Goal: Information Seeking & Learning: Learn about a topic

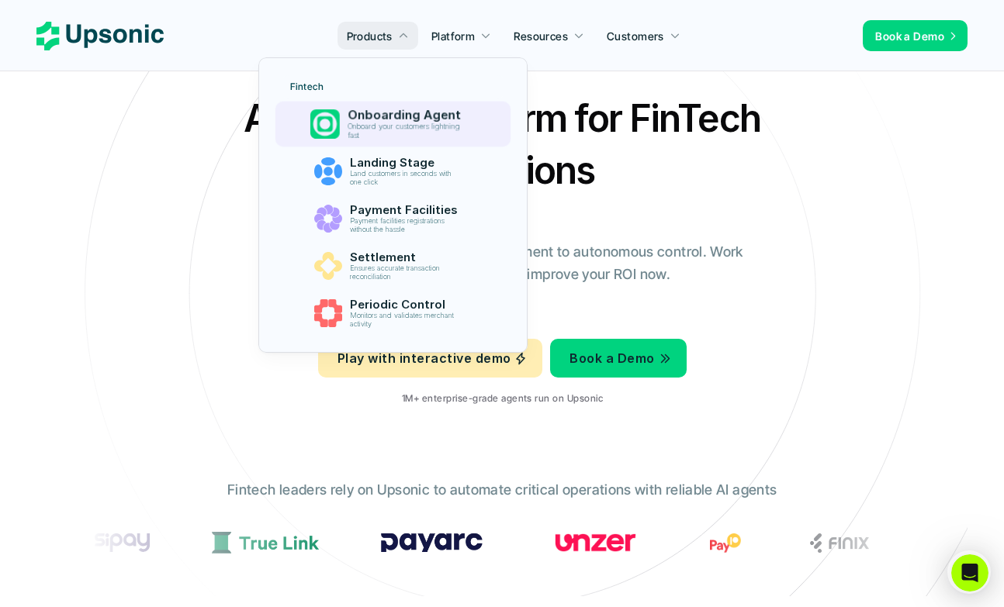
click at [376, 114] on p "Onboarding Agent" at bounding box center [407, 115] width 120 height 15
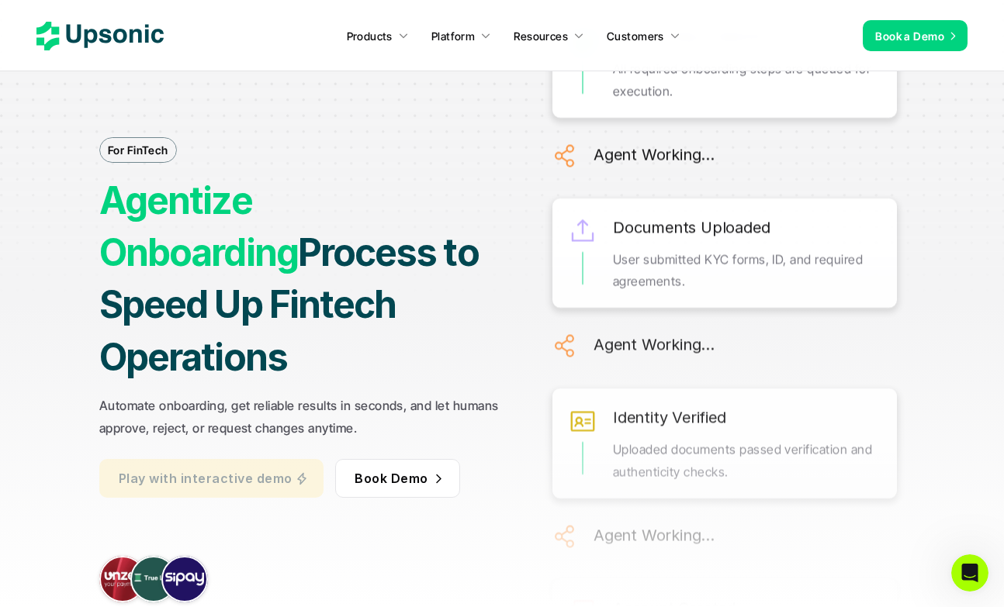
click at [247, 467] on p "Play with interactive demo" at bounding box center [205, 478] width 173 height 22
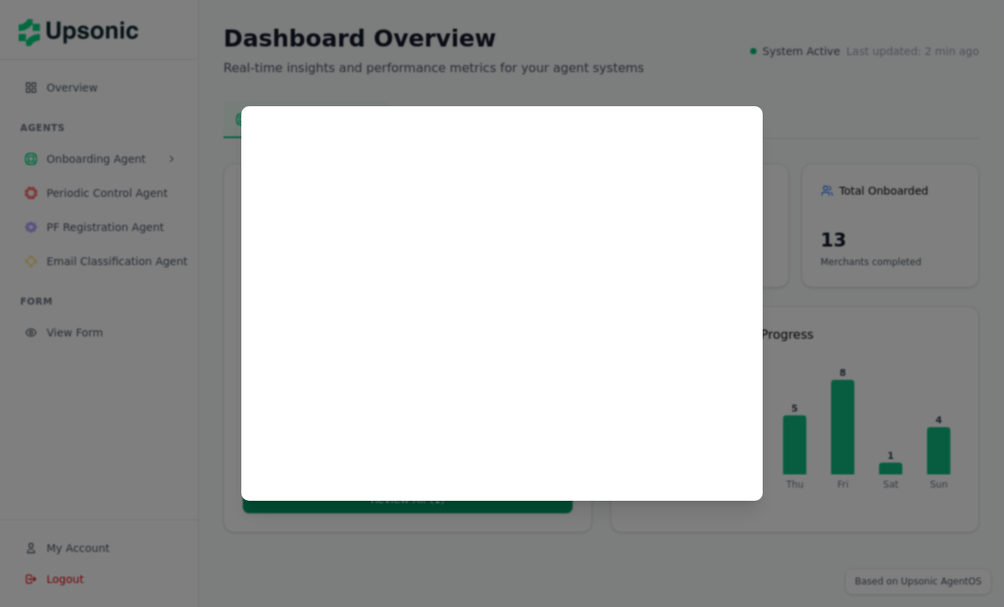
click at [739, 108] on div at bounding box center [501, 303] width 521 height 395
click at [748, 92] on div at bounding box center [502, 303] width 1004 height 607
click at [559, 98] on div at bounding box center [502, 303] width 1004 height 607
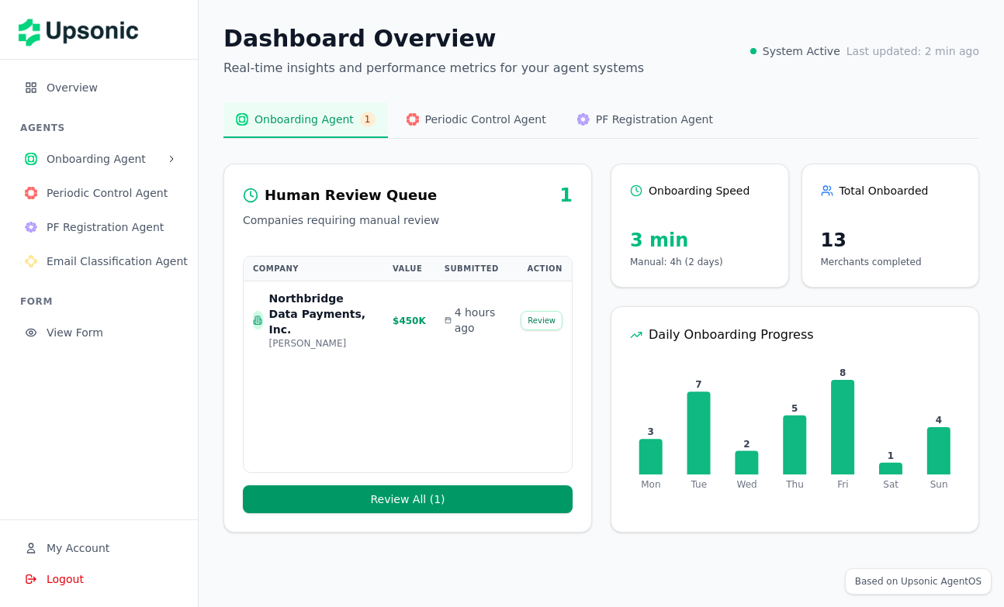
click at [178, 153] on button at bounding box center [172, 159] width 16 height 16
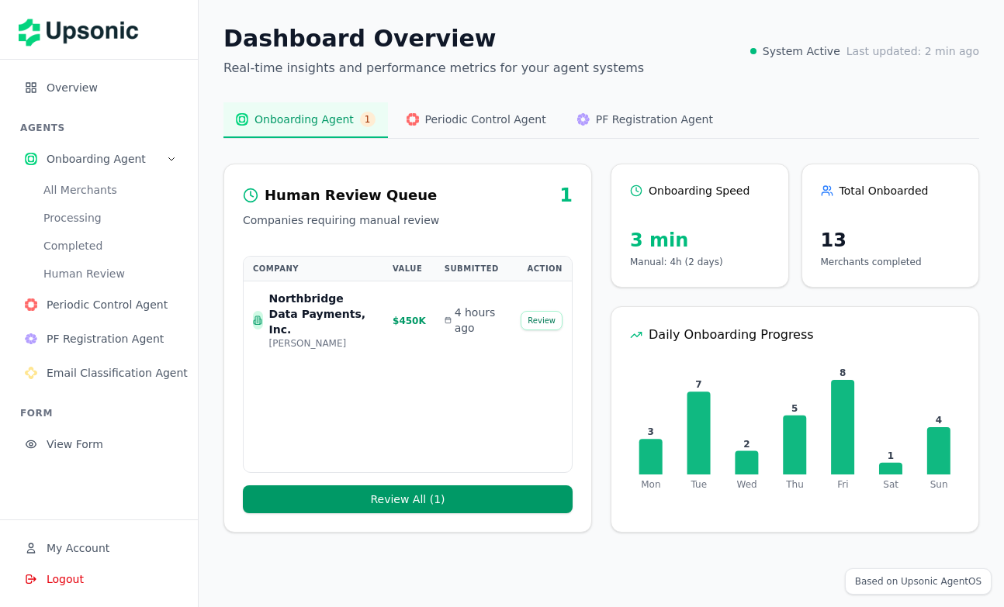
click at [99, 192] on button "All Merchants" at bounding box center [108, 190] width 154 height 25
click at [87, 217] on button "Processing" at bounding box center [108, 218] width 154 height 25
click at [74, 216] on button "Processing" at bounding box center [108, 218] width 154 height 25
click at [89, 243] on button "Completed" at bounding box center [108, 245] width 154 height 25
click at [89, 272] on button "Human Review" at bounding box center [108, 273] width 154 height 25
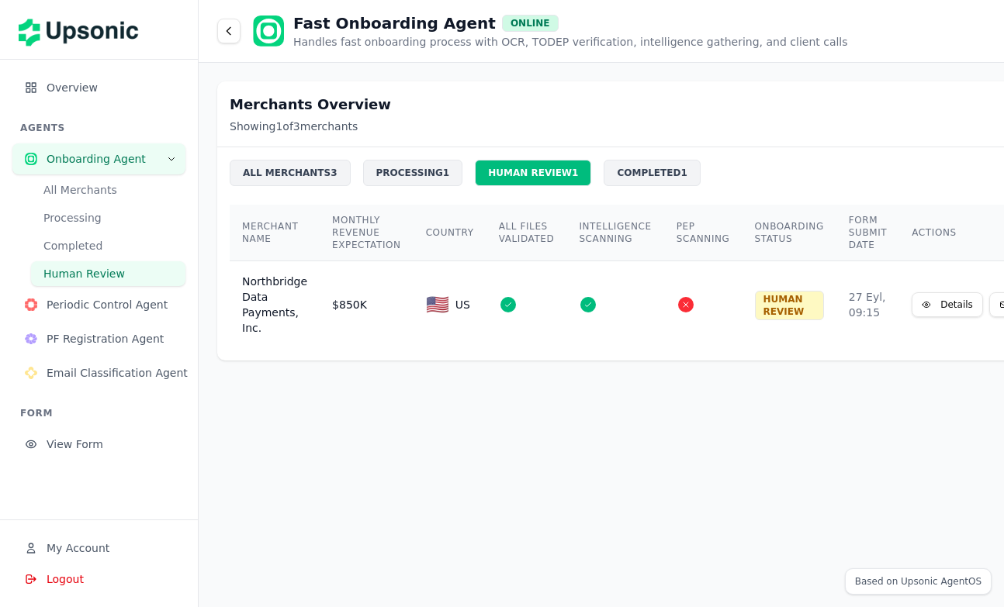
click at [90, 309] on span "Periodic Control Agent" at bounding box center [110, 305] width 126 height 16
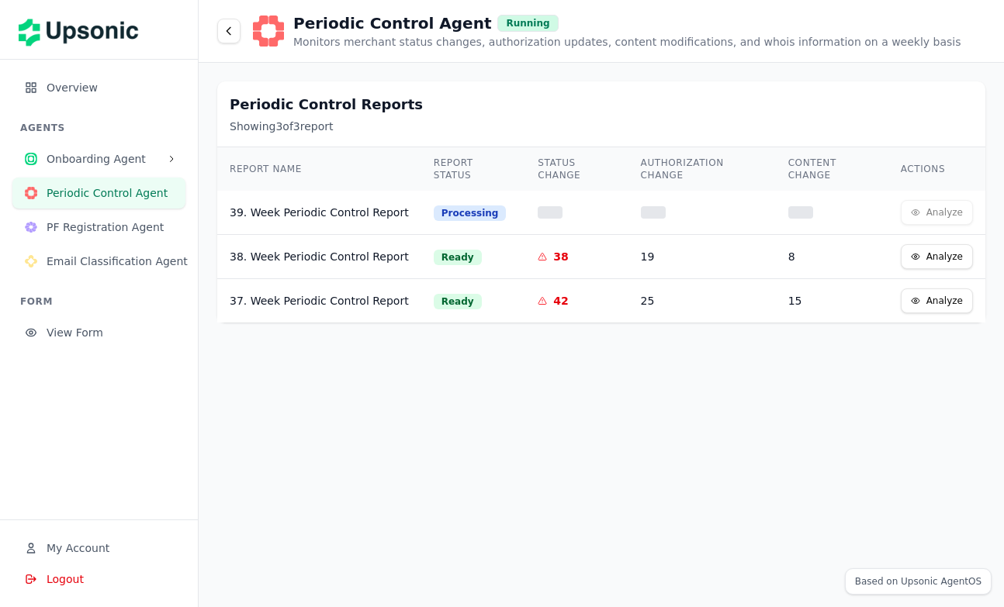
click at [100, 159] on span "Onboarding Agent" at bounding box center [104, 159] width 114 height 16
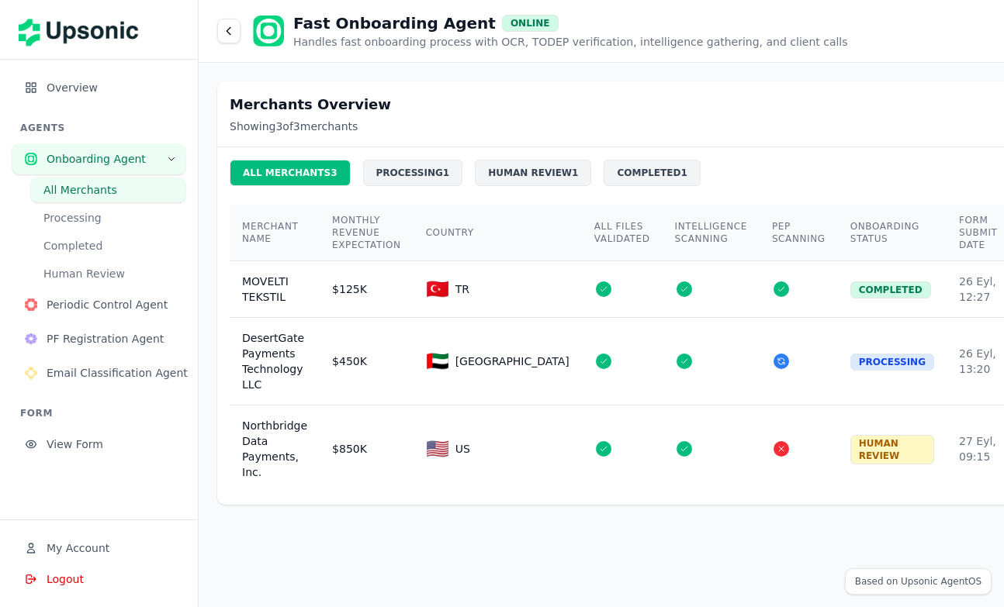
click at [97, 193] on button "All Merchants" at bounding box center [108, 190] width 154 height 25
click at [269, 289] on div "MOVELTI TEKSTIL" at bounding box center [274, 289] width 65 height 31
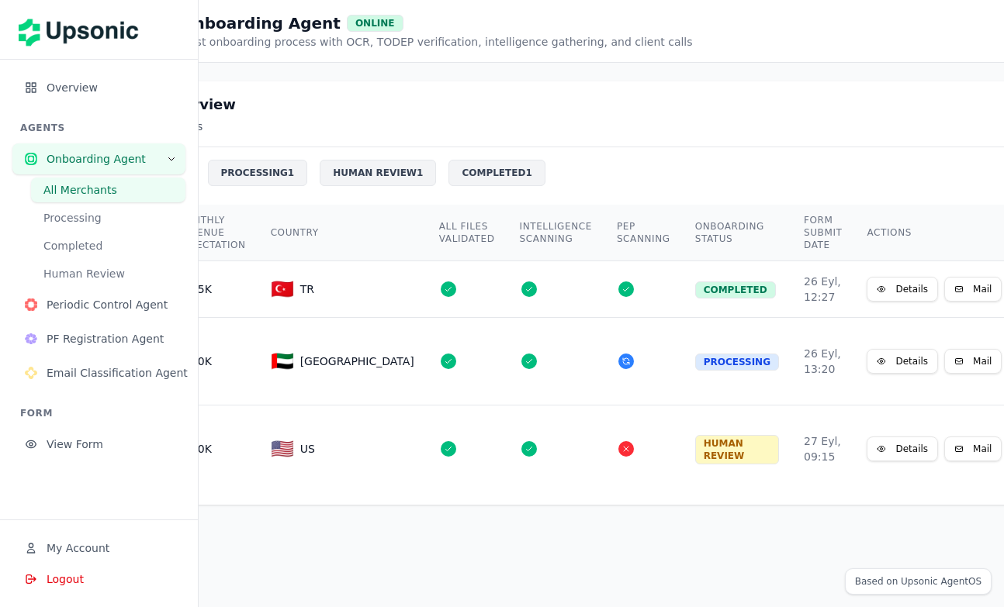
click at [866, 287] on button "Details" at bounding box center [901, 289] width 71 height 25
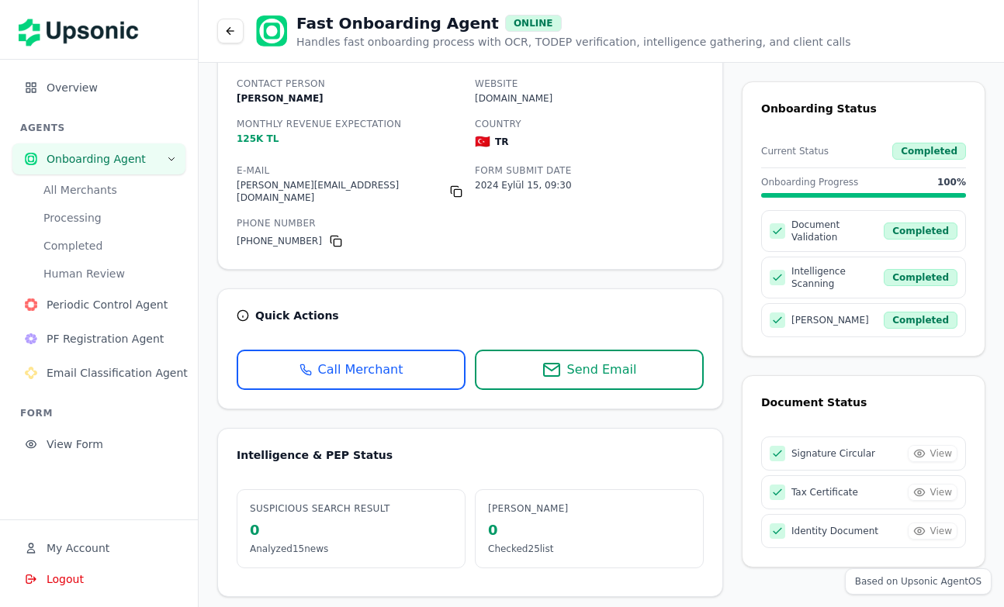
scroll to position [140, 0]
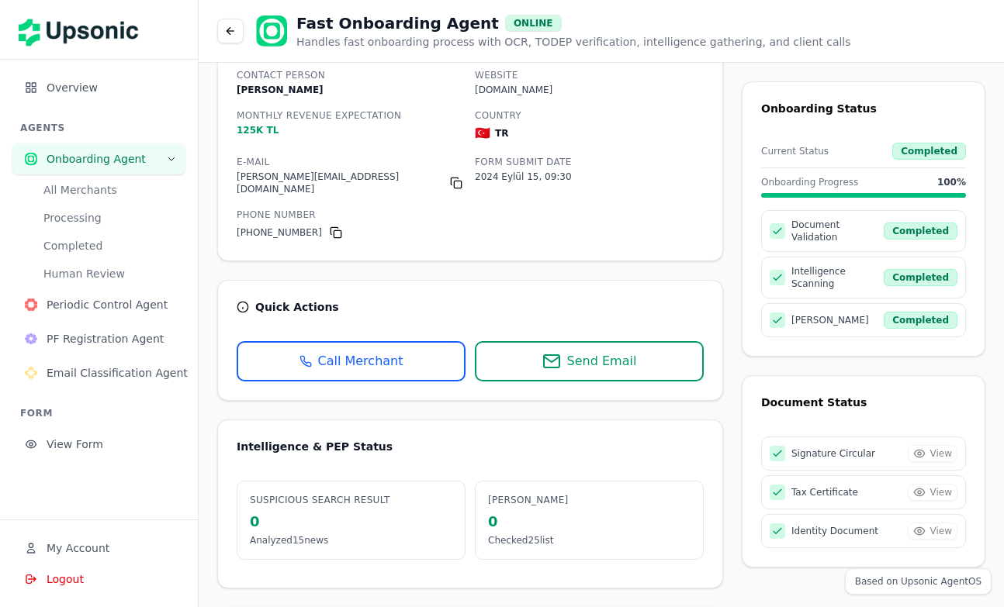
click at [473, 423] on div "Intelligence & PEP Status Suspicious Search Result 0 Analyzed 15 news PEP Scann…" at bounding box center [470, 504] width 506 height 169
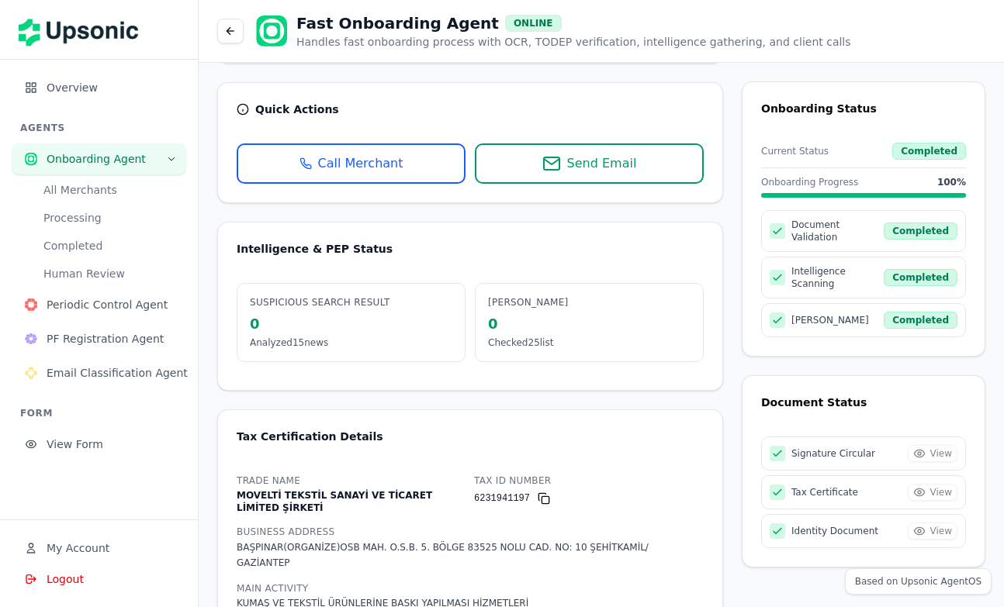
scroll to position [338, 0]
click at [336, 305] on div "Suspicious Search Result 0 Analyzed 15 news" at bounding box center [351, 321] width 229 height 79
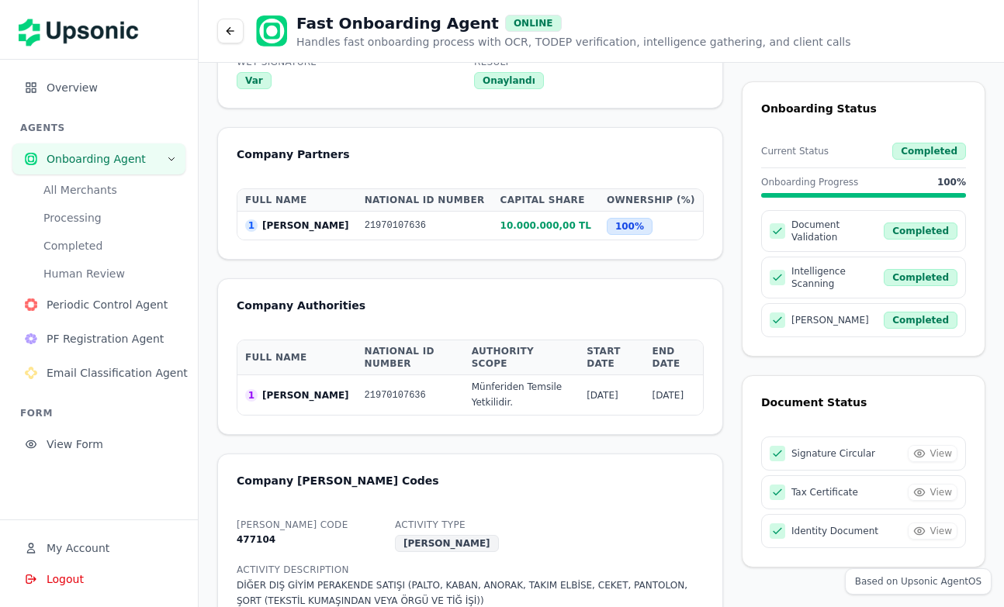
scroll to position [0, 0]
click at [862, 232] on span "Document Validation" at bounding box center [837, 231] width 92 height 25
click at [910, 228] on div "Completed" at bounding box center [920, 231] width 74 height 17
click at [926, 439] on div "Signature Circular View" at bounding box center [863, 454] width 205 height 34
click at [919, 437] on div "Signature Circular View" at bounding box center [863, 454] width 205 height 34
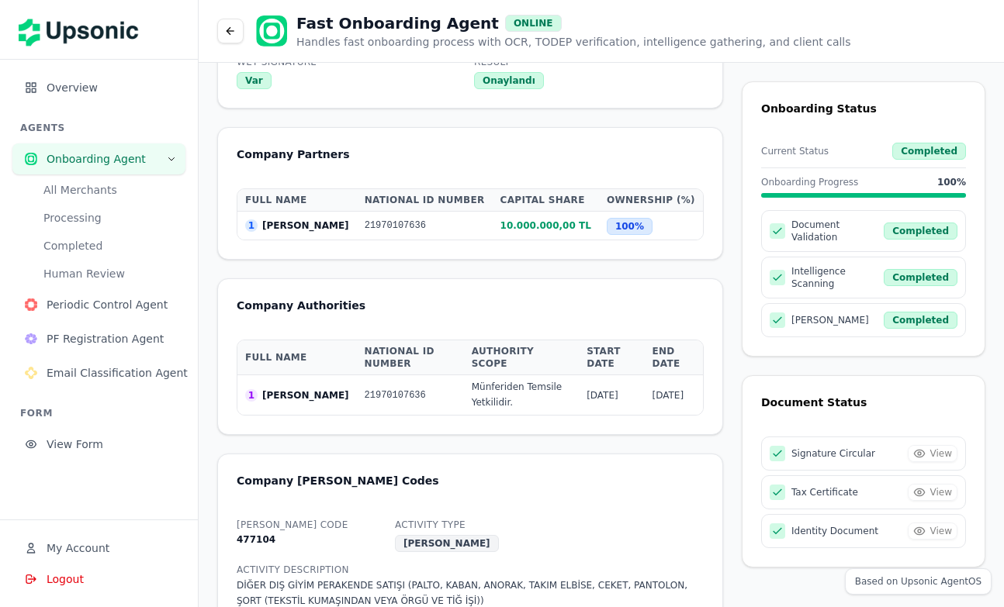
click at [939, 441] on div "Signature Circular View" at bounding box center [863, 454] width 205 height 34
click at [930, 475] on div "Tax Certificate View" at bounding box center [863, 492] width 205 height 34
click at [930, 479] on div "Tax Certificate View" at bounding box center [863, 492] width 205 height 34
click at [931, 514] on div "Identity Document View" at bounding box center [863, 531] width 205 height 34
click at [929, 515] on div "Identity Document View" at bounding box center [863, 531] width 205 height 34
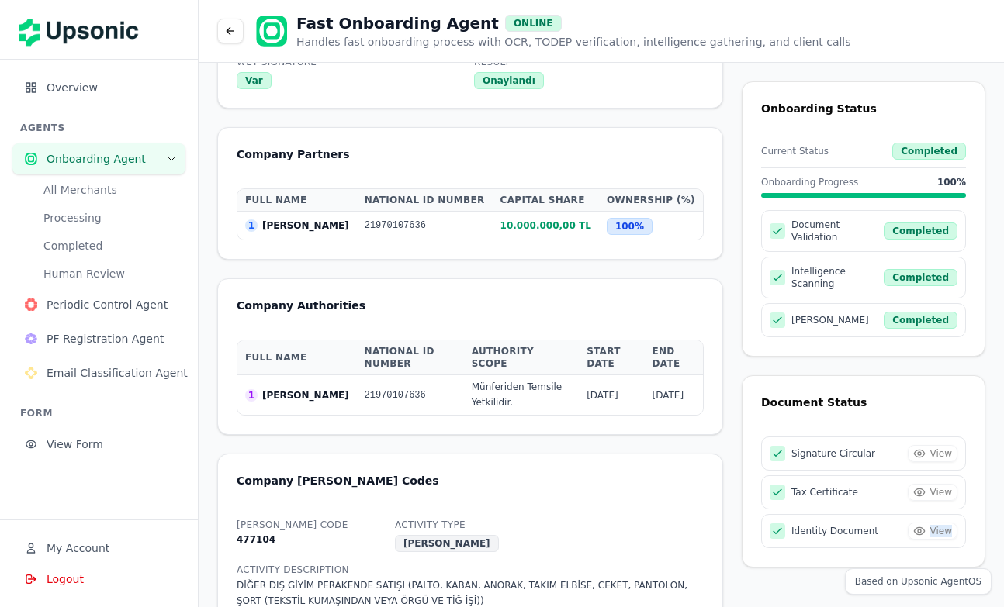
click at [929, 515] on div "Identity Document View" at bounding box center [863, 531] width 205 height 34
click at [177, 275] on button "Human Review" at bounding box center [108, 273] width 154 height 25
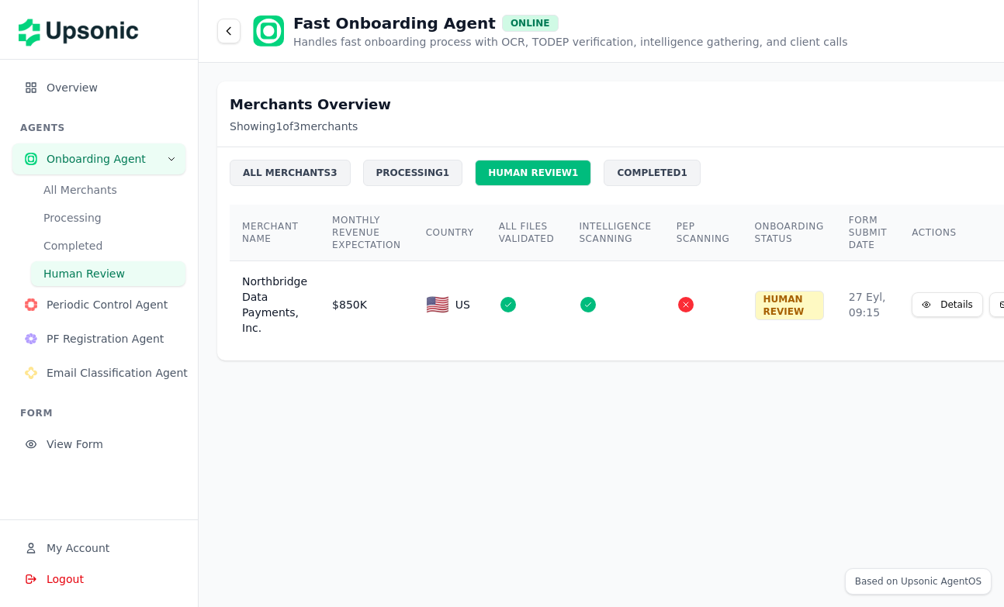
drag, startPoint x: 177, startPoint y: 275, endPoint x: 213, endPoint y: 211, distance: 73.3
click at [213, 211] on div "Merchants Overview Showing 1 of 3 merchants ALL MERCHANTS 3 PROCESSING 1 HUMAN …" at bounding box center [676, 335] width 954 height 544
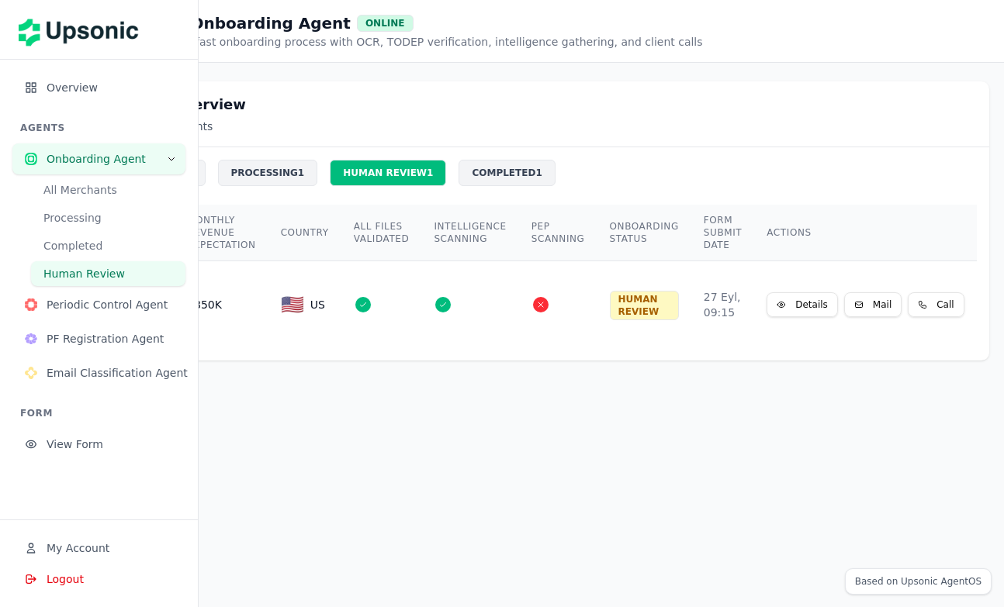
scroll to position [0, 144]
click at [817, 309] on button "Details" at bounding box center [802, 304] width 71 height 25
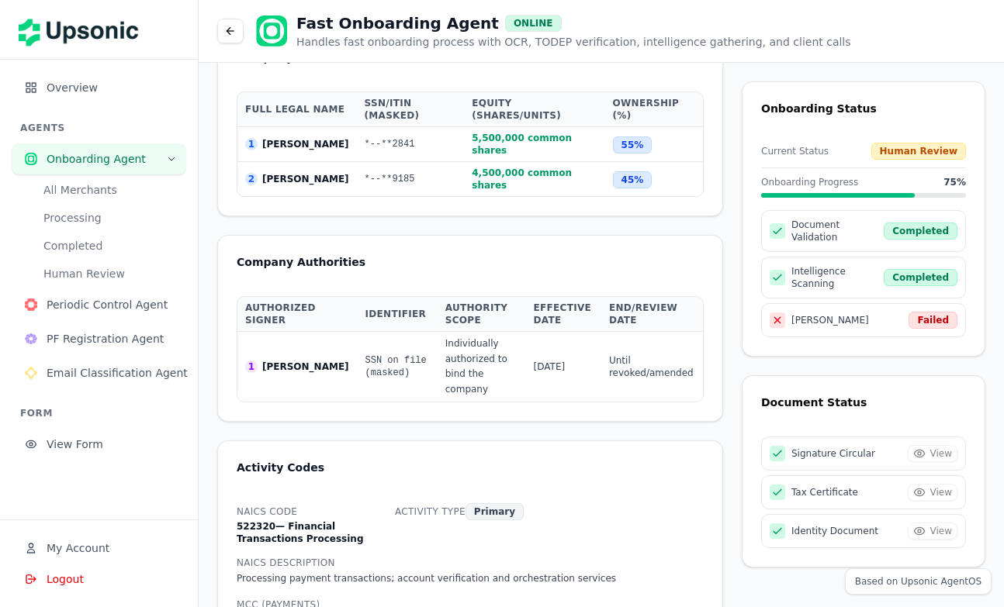
scroll to position [1958, 0]
click at [104, 304] on span "Periodic Control Agent" at bounding box center [110, 305] width 126 height 16
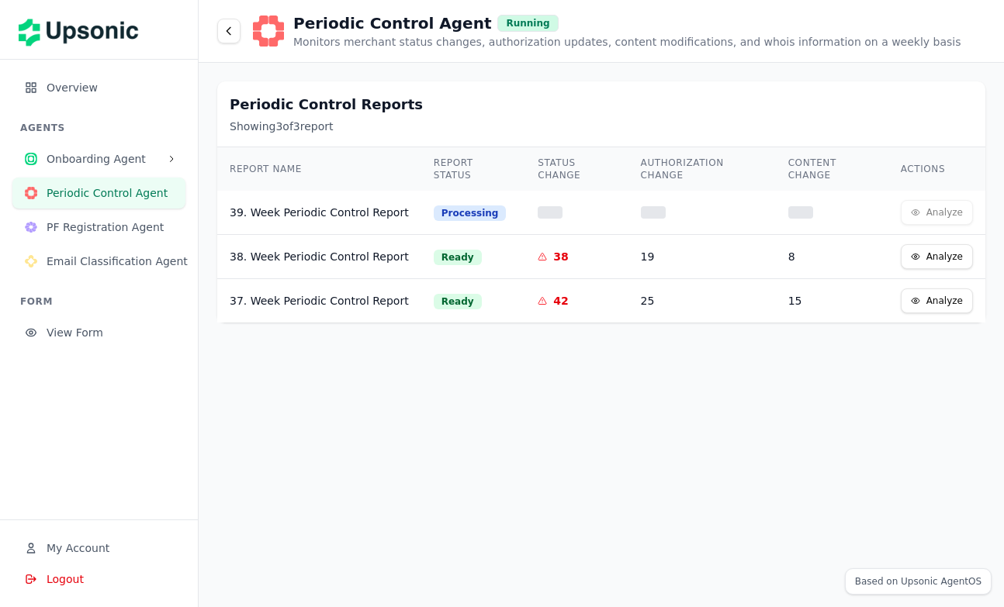
click at [932, 216] on td "Analyze" at bounding box center [936, 213] width 97 height 44
click at [933, 255] on button "Analyze" at bounding box center [936, 256] width 72 height 25
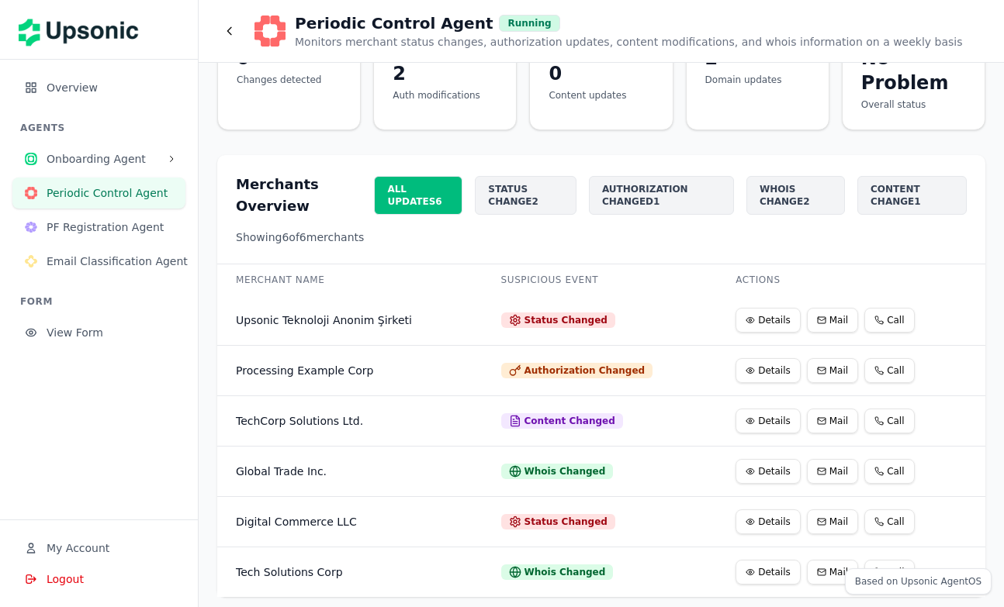
scroll to position [143, 0]
click at [762, 313] on button "Details" at bounding box center [767, 321] width 65 height 25
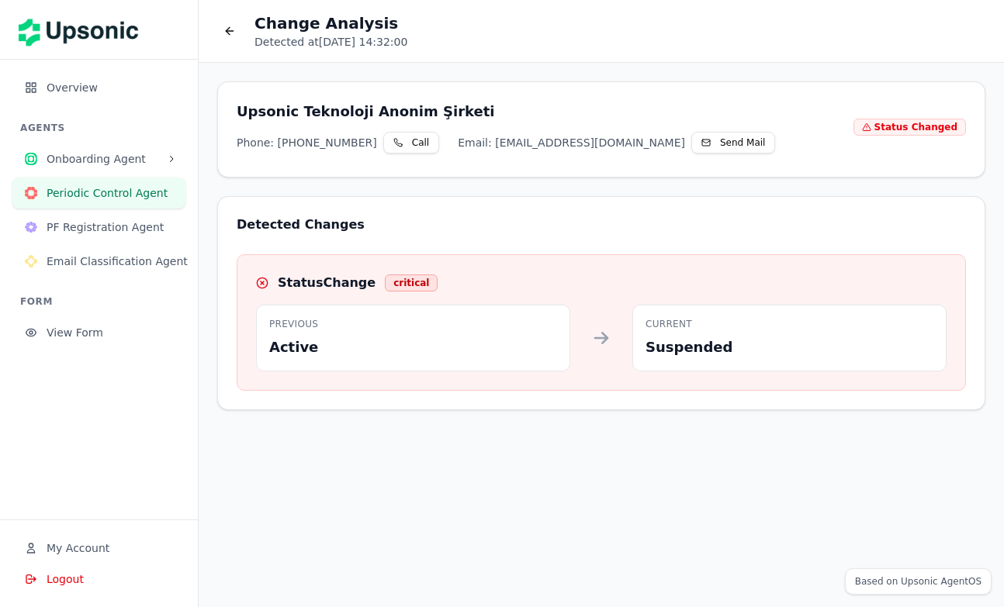
click at [227, 34] on icon at bounding box center [229, 31] width 12 height 12
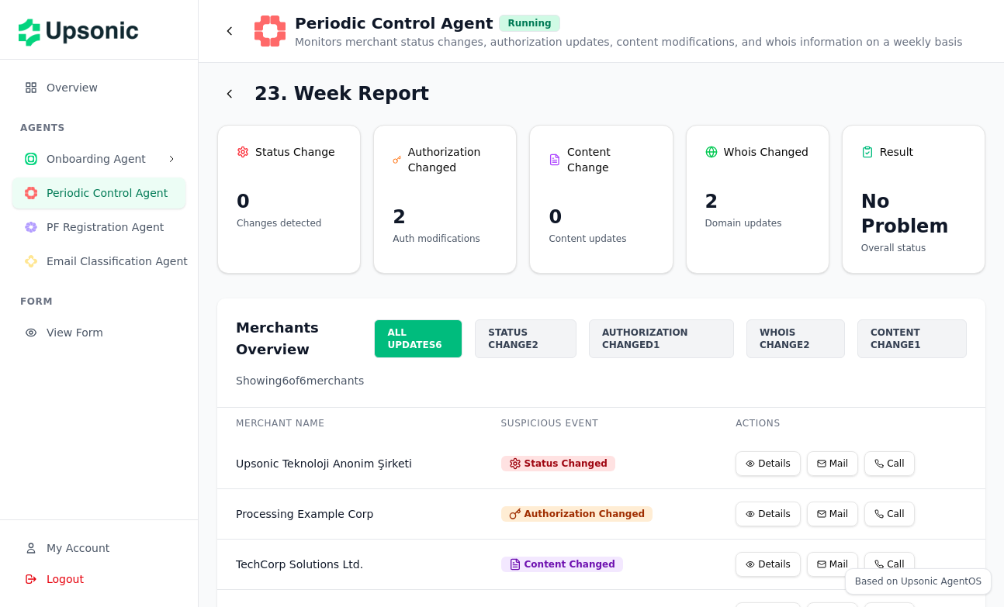
click at [766, 510] on button "Details" at bounding box center [767, 514] width 65 height 25
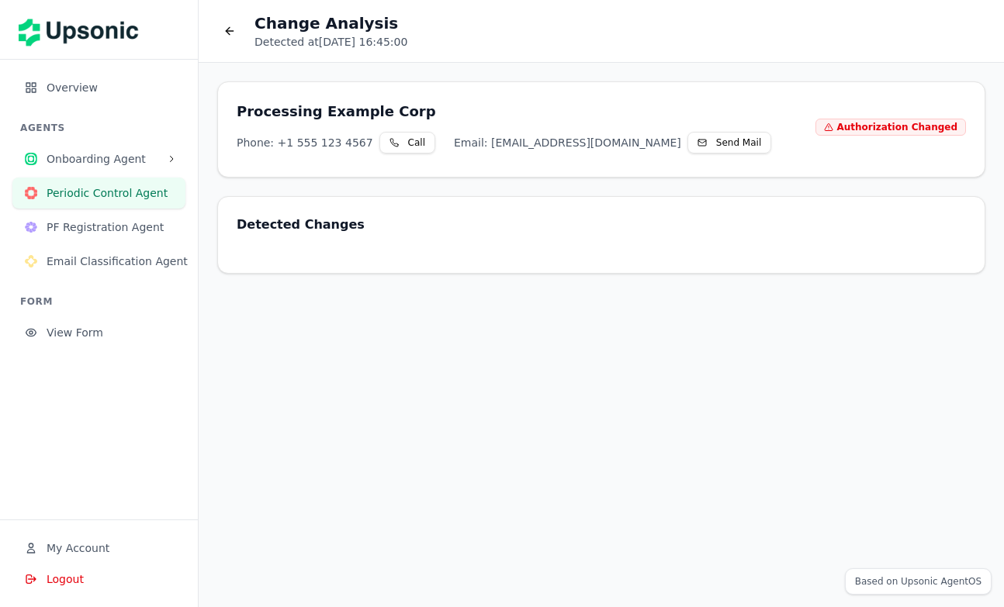
click at [226, 34] on icon at bounding box center [229, 31] width 12 height 12
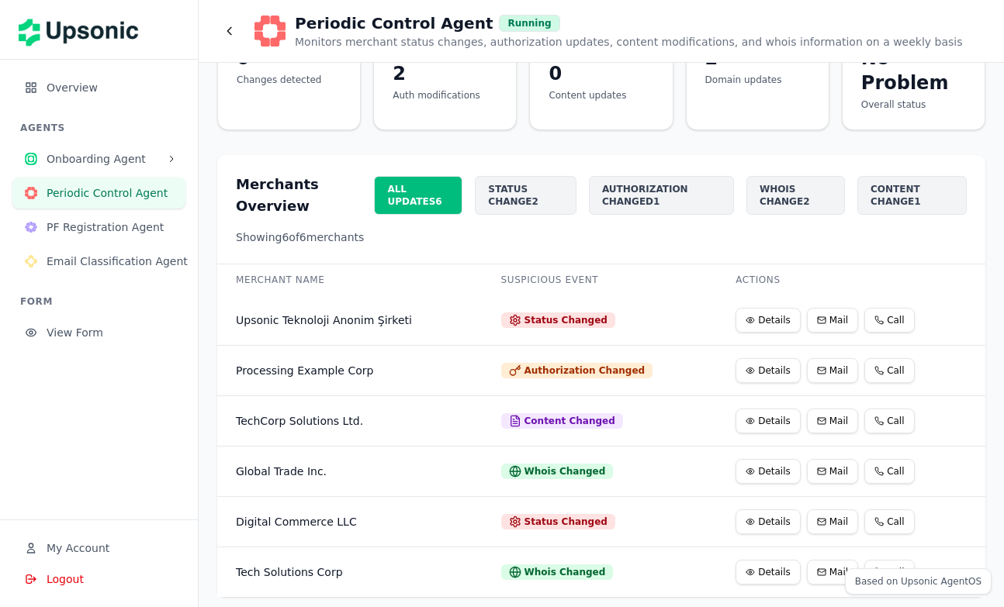
scroll to position [143, 0]
click at [755, 414] on button "Details" at bounding box center [767, 422] width 65 height 25
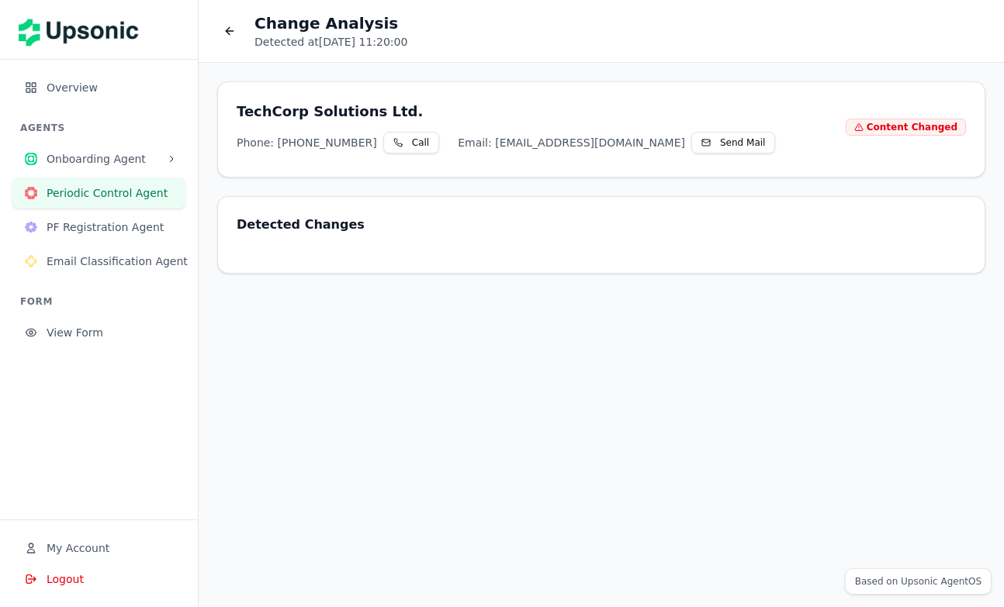
click at [116, 213] on button "PF Registration Agent" at bounding box center [98, 227] width 173 height 31
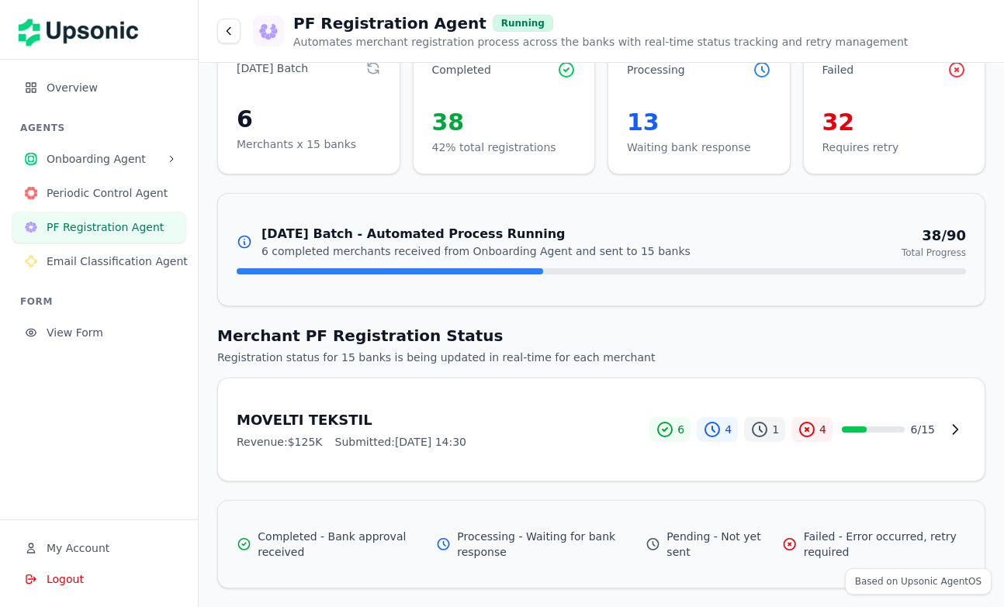
scroll to position [40, 0]
click at [618, 441] on div "Revenue: $125K Submitted: Sep 28, 14:30" at bounding box center [443, 442] width 413 height 16
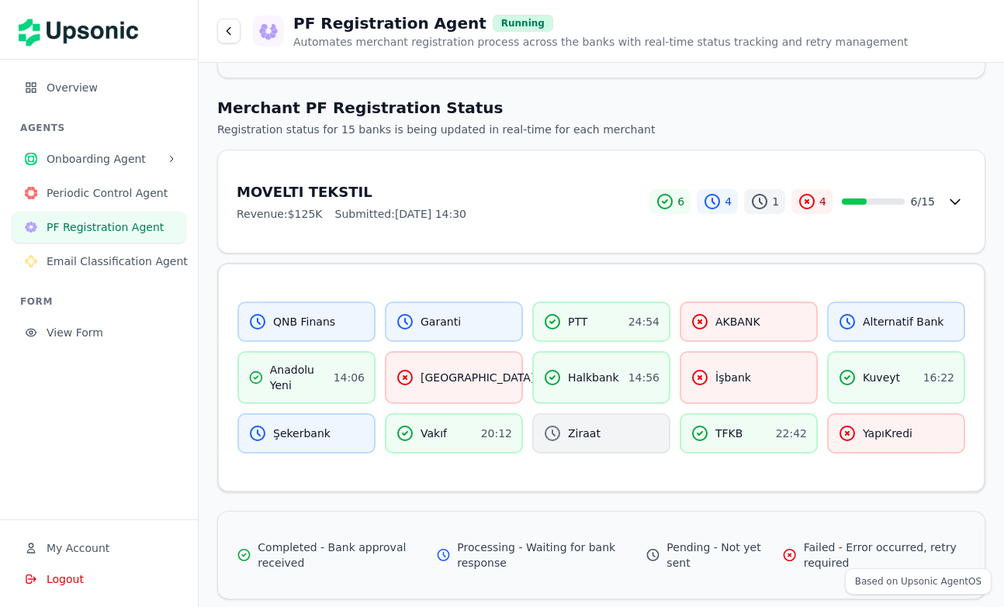
scroll to position [270, 0]
click at [437, 323] on span "Garanti" at bounding box center [440, 321] width 40 height 16
click at [438, 368] on div "Denizbank" at bounding box center [465, 376] width 139 height 19
click at [595, 361] on div "Halkbank 14:56" at bounding box center [601, 376] width 138 height 53
click at [586, 378] on span "Halkbank" at bounding box center [593, 376] width 51 height 16
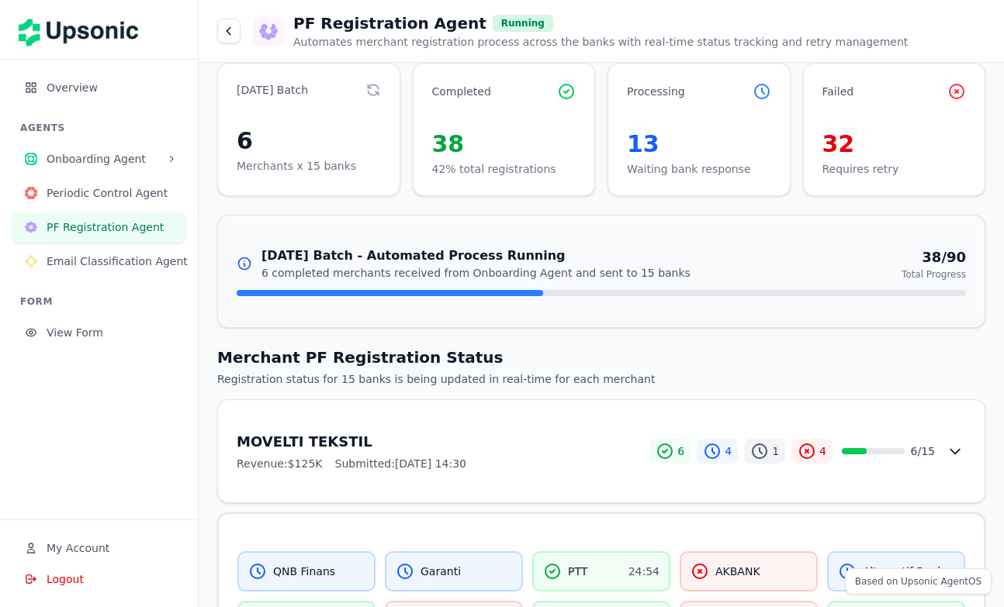
scroll to position [0, 0]
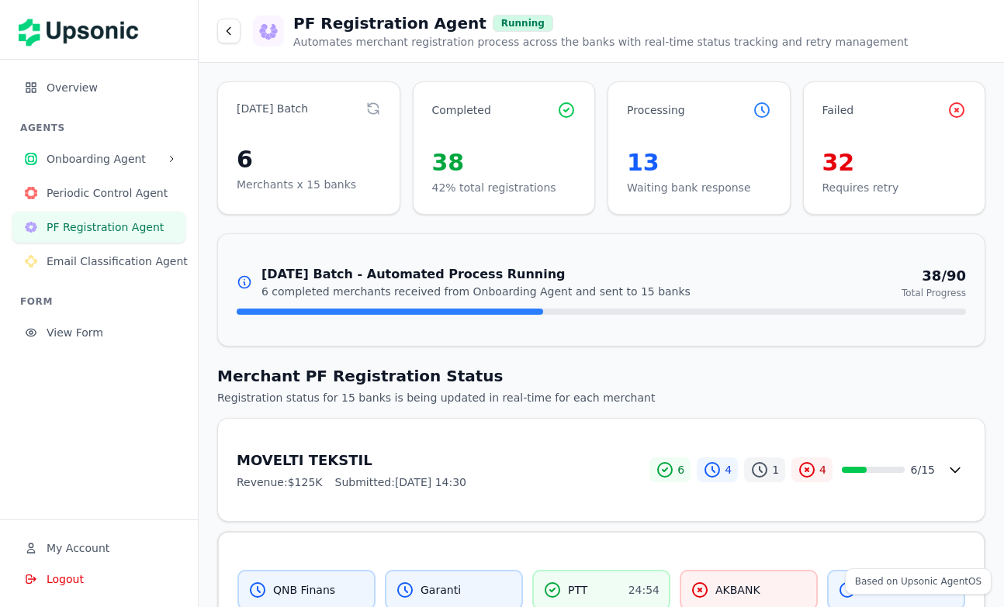
click at [85, 266] on span "Email Classification Agent" at bounding box center [117, 262] width 141 height 16
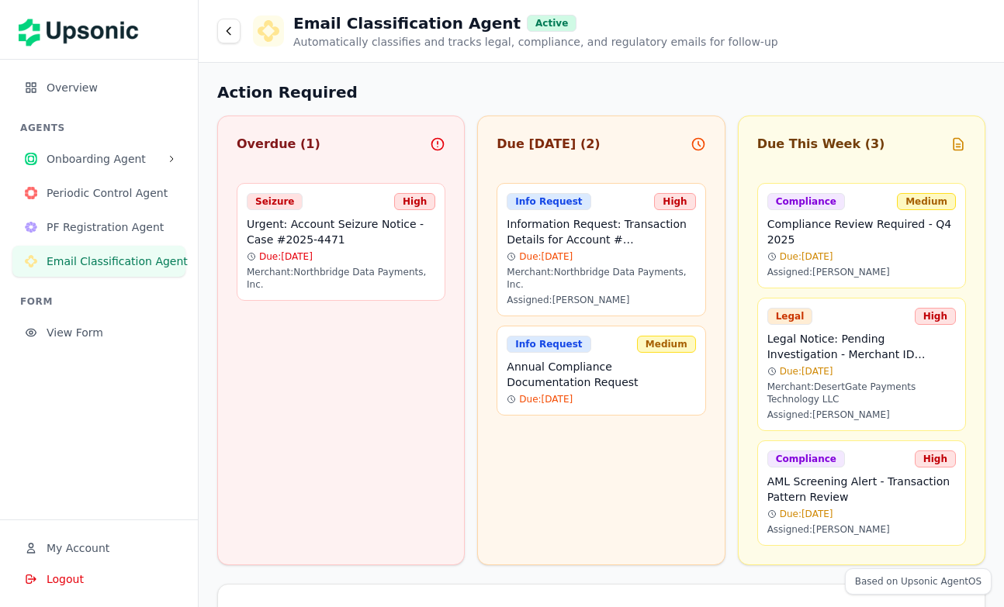
click at [389, 259] on div "Due: 2025-10-06" at bounding box center [341, 257] width 188 height 12
click at [572, 258] on span "Due: 2025-10-08" at bounding box center [546, 257] width 54 height 12
click at [607, 389] on h4 "Annual Compliance Documentation Request" at bounding box center [600, 374] width 188 height 31
click at [844, 238] on h4 "Compliance Review Required - Q4 2025" at bounding box center [861, 231] width 188 height 31
click at [859, 219] on h4 "Compliance Review Required - Q4 2025" at bounding box center [861, 231] width 188 height 31
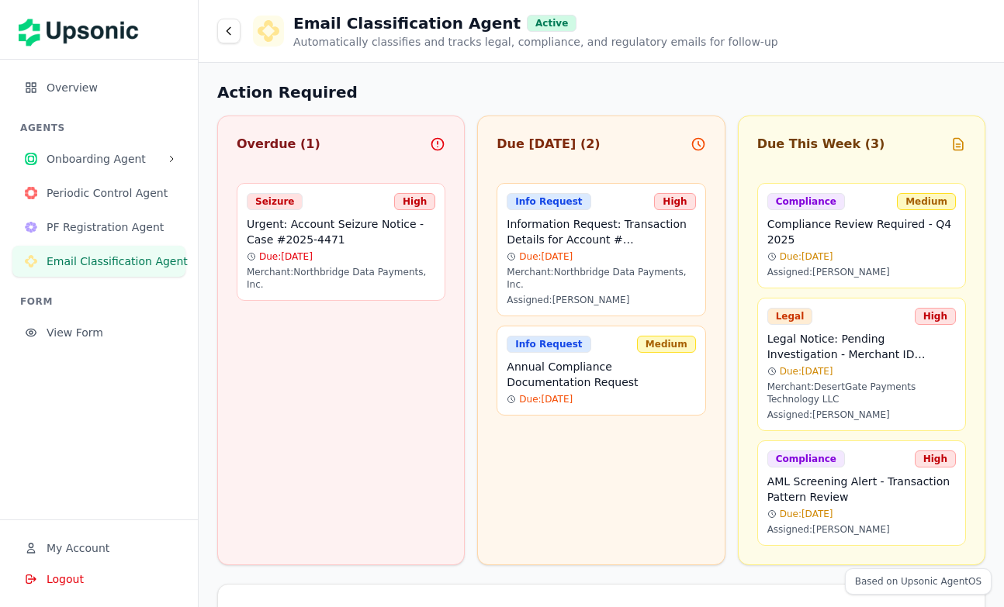
click at [930, 206] on div "Medium" at bounding box center [926, 201] width 59 height 17
click at [957, 141] on icon at bounding box center [958, 145] width 16 height 16
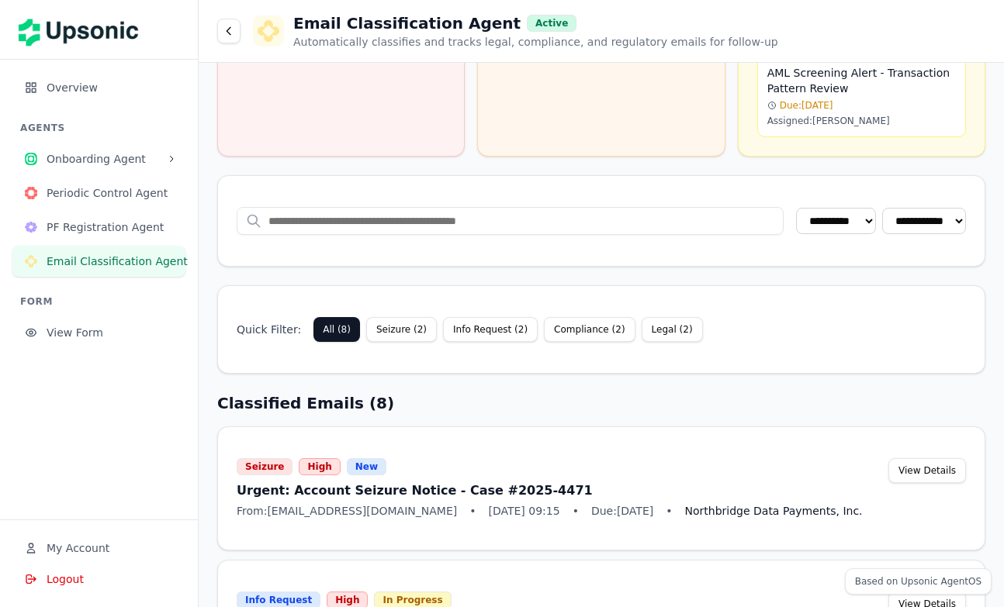
scroll to position [620, 0]
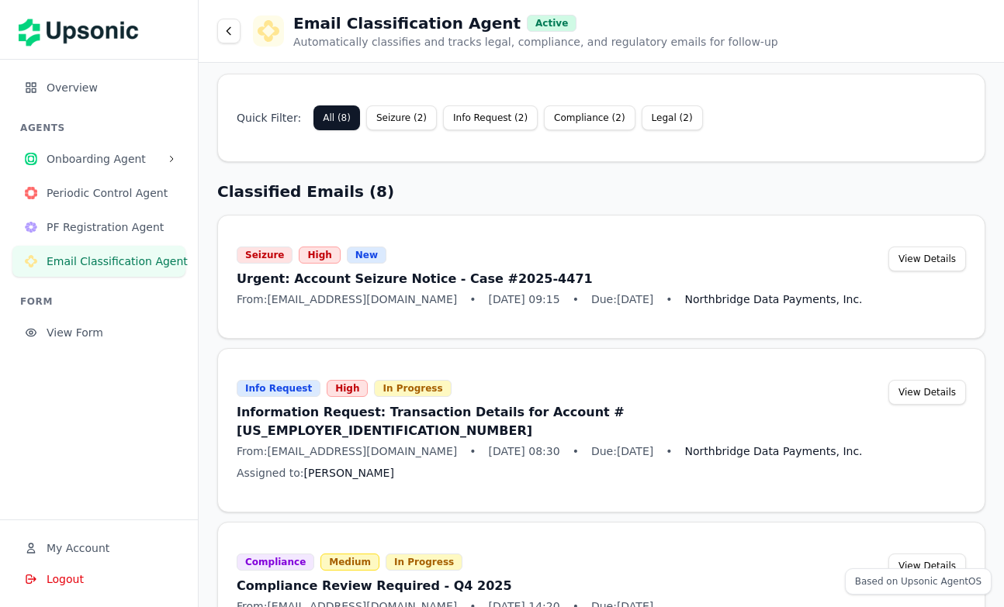
click at [919, 251] on button "View Details" at bounding box center [927, 259] width 78 height 25
click at [920, 260] on button "View Details" at bounding box center [927, 259] width 78 height 25
click at [920, 261] on button "View Details" at bounding box center [927, 259] width 78 height 25
click at [929, 392] on button "View Details" at bounding box center [927, 392] width 78 height 25
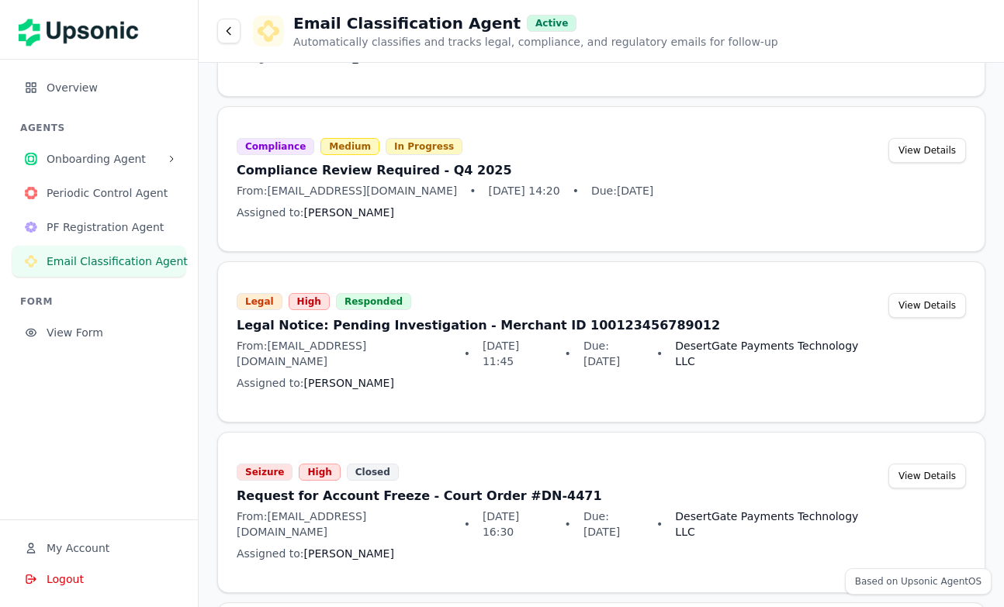
scroll to position [1042, 0]
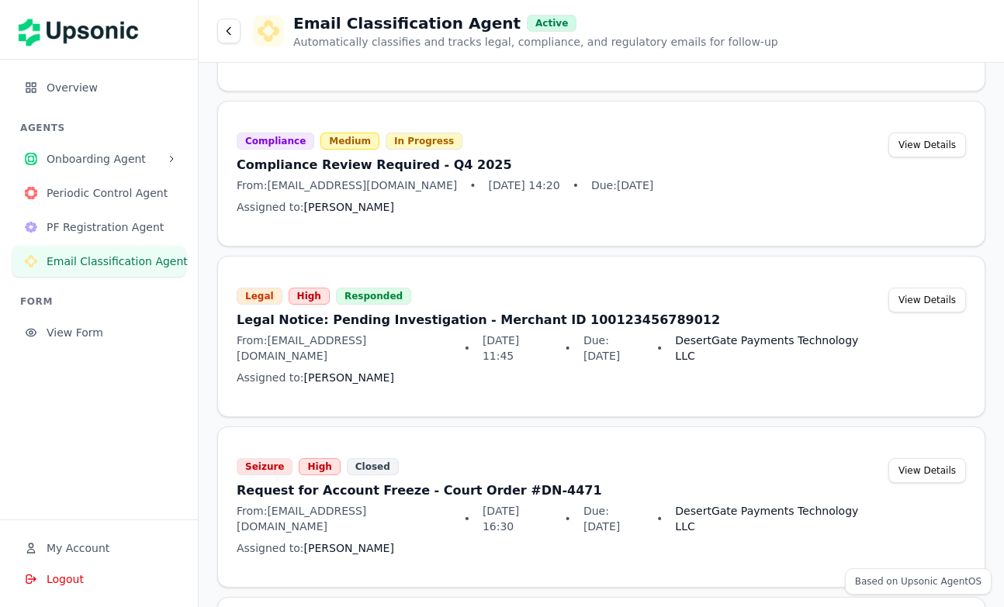
click at [916, 288] on button "View Details" at bounding box center [927, 300] width 78 height 25
click at [676, 311] on h3 "Legal Notice: Pending Investigation - Merchant ID 100123456789012" at bounding box center [556, 320] width 639 height 19
click at [562, 311] on h3 "Legal Notice: Pending Investigation - Merchant ID 100123456789012" at bounding box center [556, 320] width 639 height 19
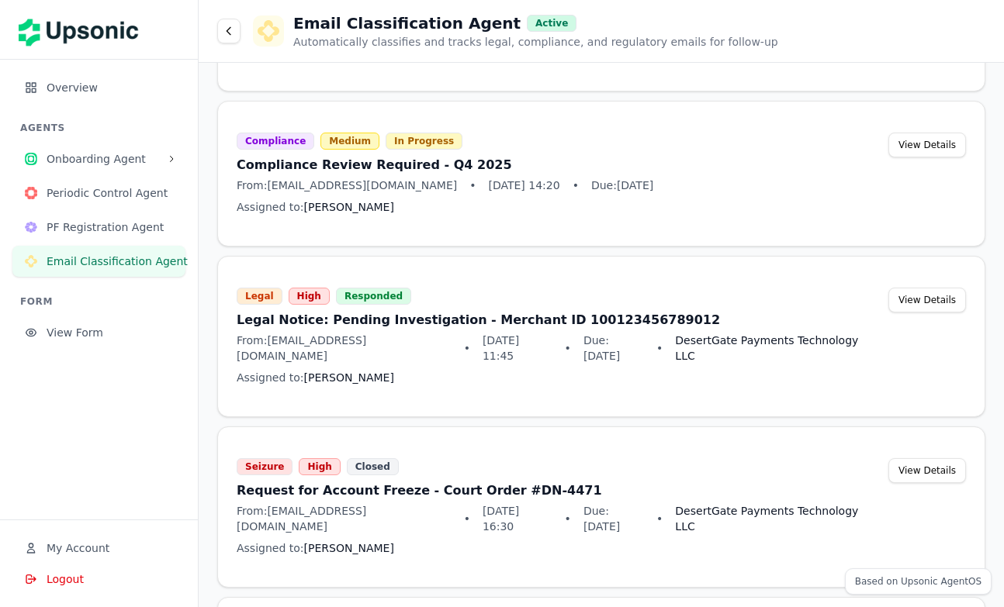
click at [876, 313] on div "Legal High Responded Legal Notice: Pending Investigation - Merchant ID 10012345…" at bounding box center [556, 337] width 639 height 98
click at [907, 288] on button "View Details" at bounding box center [927, 300] width 78 height 25
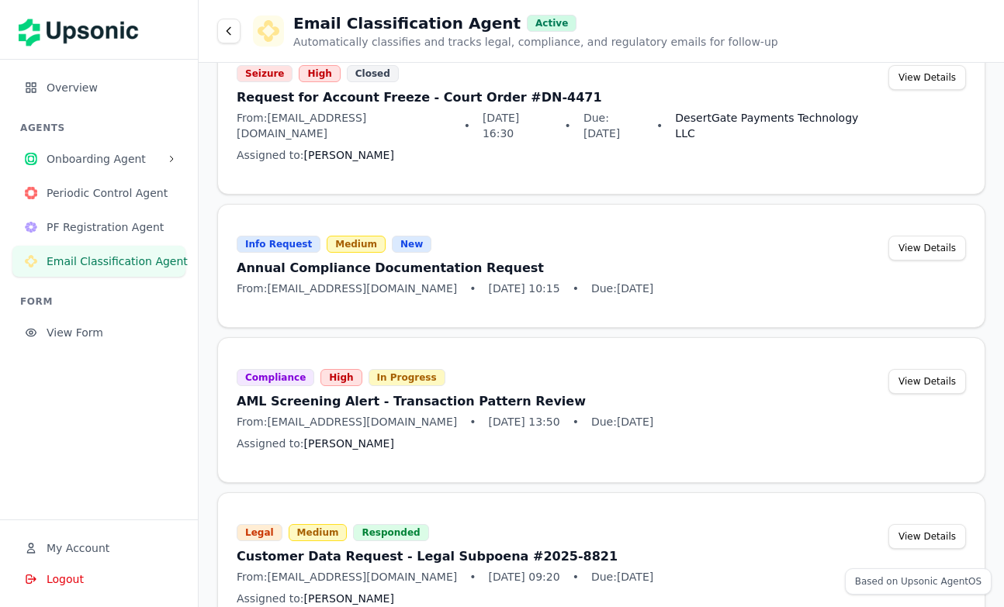
scroll to position [1, 0]
click at [716, 412] on div "Compliance High In Progress AML Screening Alert - Transaction Pattern Review Fr…" at bounding box center [601, 410] width 766 height 107
click at [399, 548] on h3 "Customer Data Request - Legal Subpoena #2025-8821" at bounding box center [556, 557] width 639 height 19
click at [453, 548] on h3 "Customer Data Request - Legal Subpoena #2025-8821" at bounding box center [556, 557] width 639 height 19
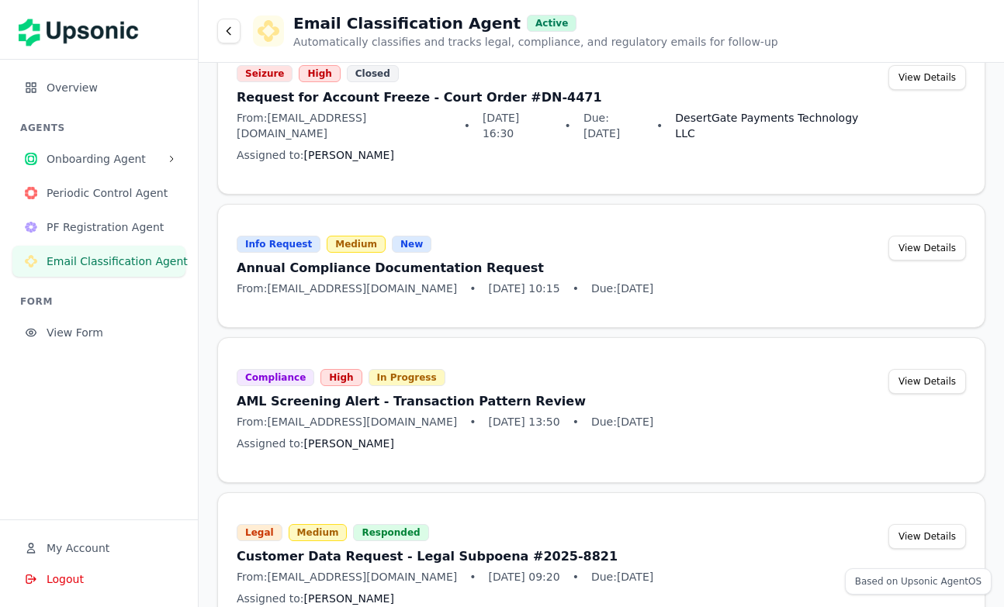
click at [945, 524] on button "View Details" at bounding box center [927, 536] width 78 height 25
click at [783, 524] on div "Legal Medium Responded Customer Data Request - Legal Subpoena #2025-8821 From: …" at bounding box center [556, 565] width 639 height 82
click at [537, 524] on div "Legal Medium Responded Customer Data Request - Legal Subpoena #2025-8821 From: …" at bounding box center [556, 565] width 639 height 82
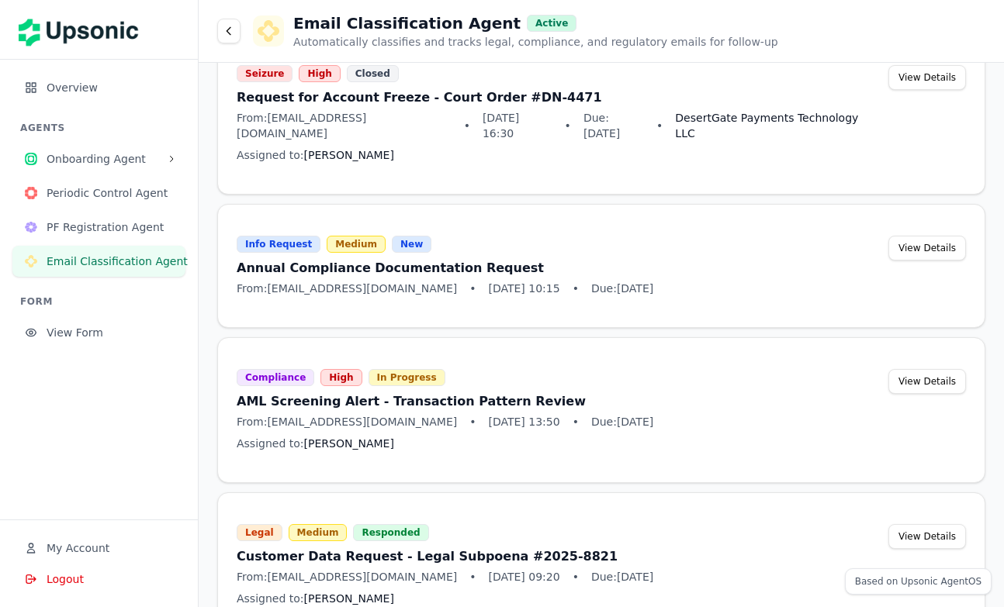
click at [405, 548] on h3 "Customer Data Request - Legal Subpoena #2025-8821" at bounding box center [556, 557] width 639 height 19
click at [353, 569] on span "From: subpoena@districtcourt.gov" at bounding box center [347, 577] width 220 height 16
click at [348, 548] on h3 "Customer Data Request - Legal Subpoena #2025-8821" at bounding box center [556, 557] width 639 height 19
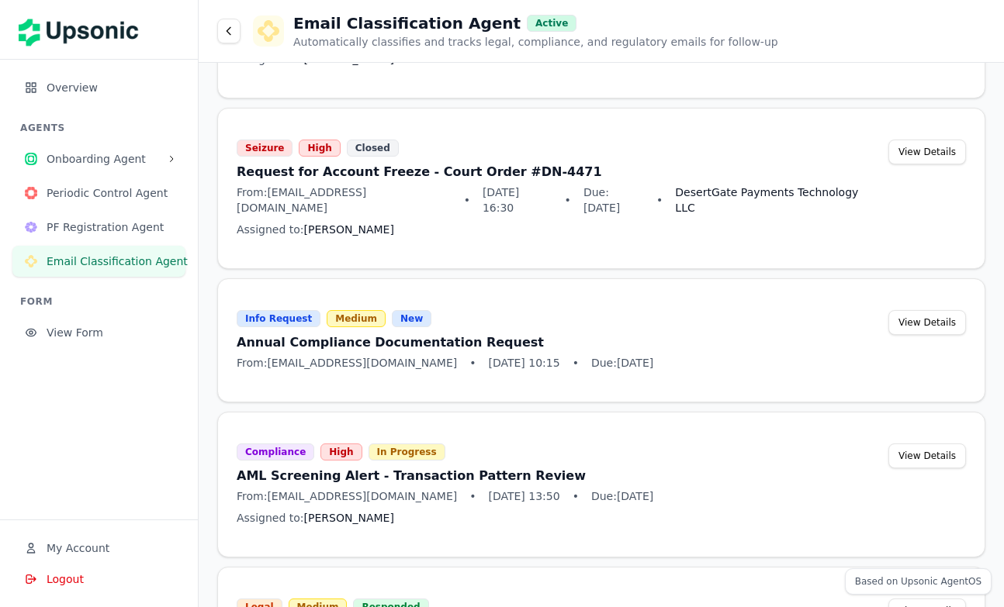
scroll to position [1344, 0]
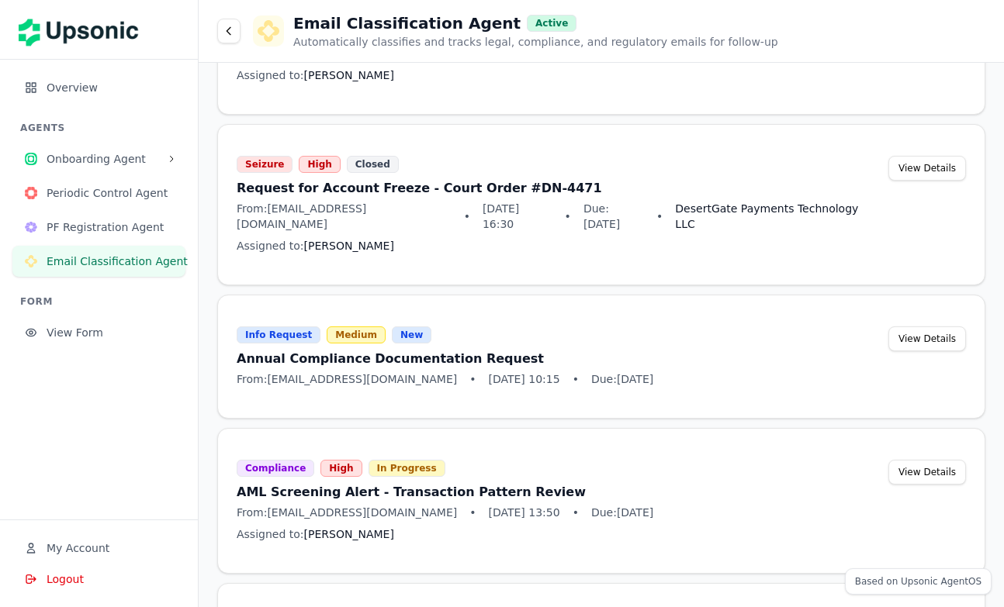
click at [469, 185] on div "Seizure High Closed Request for Account Freeze - Court Order #DN-4471 From: dub…" at bounding box center [556, 205] width 639 height 98
click at [469, 179] on h3 "Request for Account Freeze - Court Order #DN-4471" at bounding box center [556, 188] width 639 height 19
click at [468, 185] on div "Seizure High Closed Request for Account Freeze - Court Order #DN-4471 From: dub…" at bounding box center [556, 205] width 639 height 98
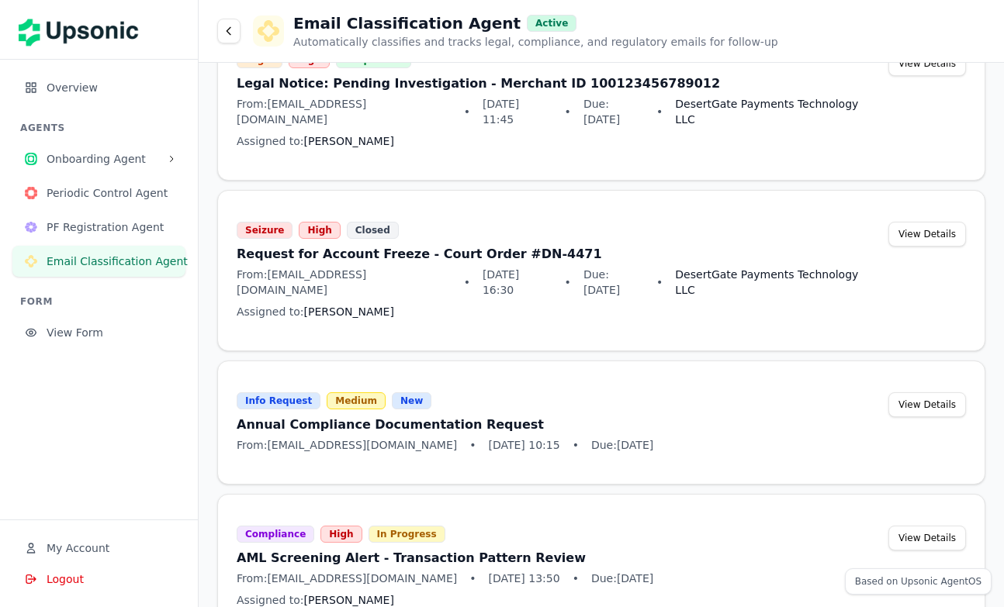
scroll to position [1272, 0]
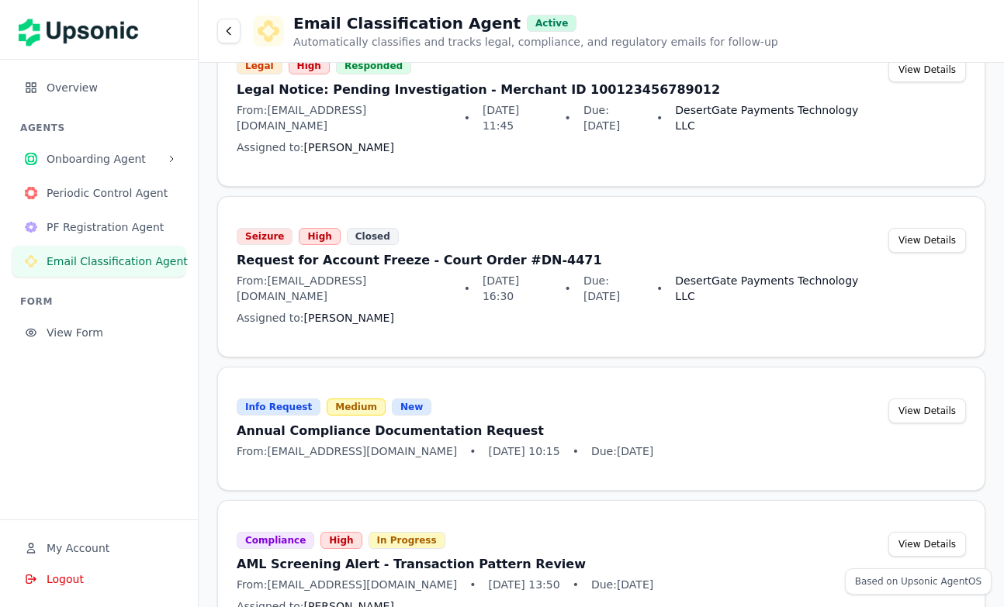
click at [79, 334] on span "View Form" at bounding box center [110, 333] width 126 height 16
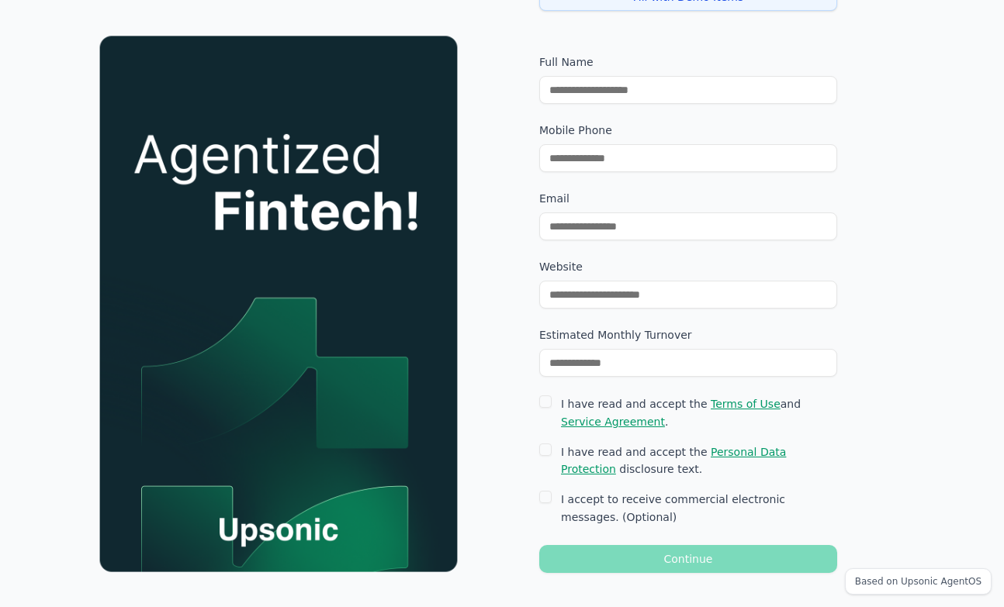
scroll to position [140, 0]
click at [751, 451] on span "Personal Data Protection" at bounding box center [673, 462] width 225 height 30
click at [551, 451] on button "I have read and accept the Personal Data Protection disclosure text." at bounding box center [545, 450] width 12 height 12
click at [751, 454] on span "Personal Data Protection" at bounding box center [673, 462] width 225 height 30
click at [551, 454] on button "I have read and accept the Personal Data Protection disclosure text." at bounding box center [545, 450] width 12 height 12
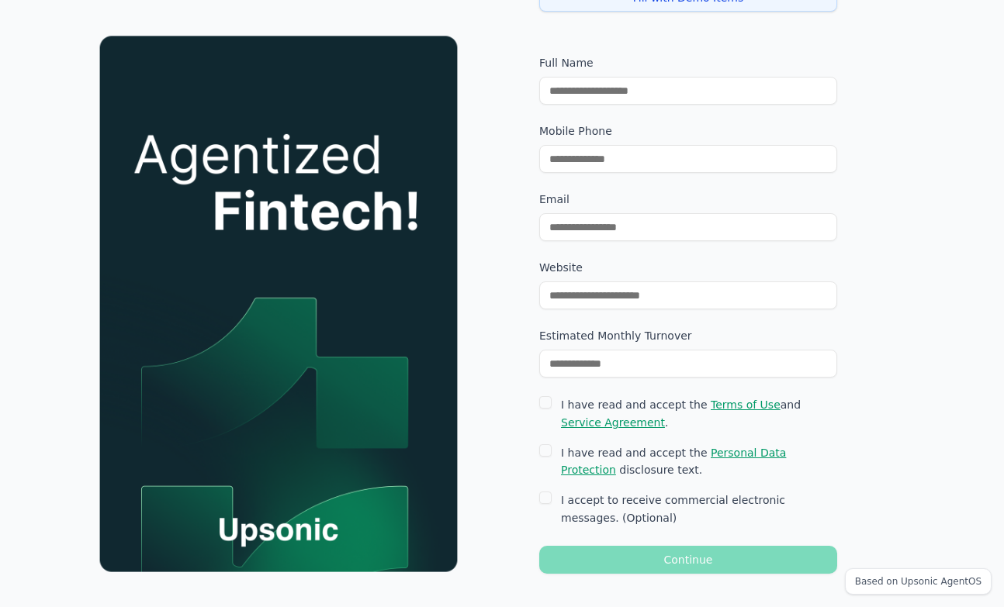
click at [734, 407] on span "Terms of Use" at bounding box center [745, 405] width 70 height 12
click at [551, 407] on button "I have read and accept the Terms of Use and Service Agreement ." at bounding box center [545, 402] width 12 height 12
click at [734, 407] on span "Terms of Use" at bounding box center [745, 405] width 70 height 12
click at [551, 407] on button "I have read and accept the Terms of Use and Service Agreement ." at bounding box center [545, 402] width 12 height 12
click at [665, 416] on span "Service Agreement" at bounding box center [613, 422] width 104 height 12
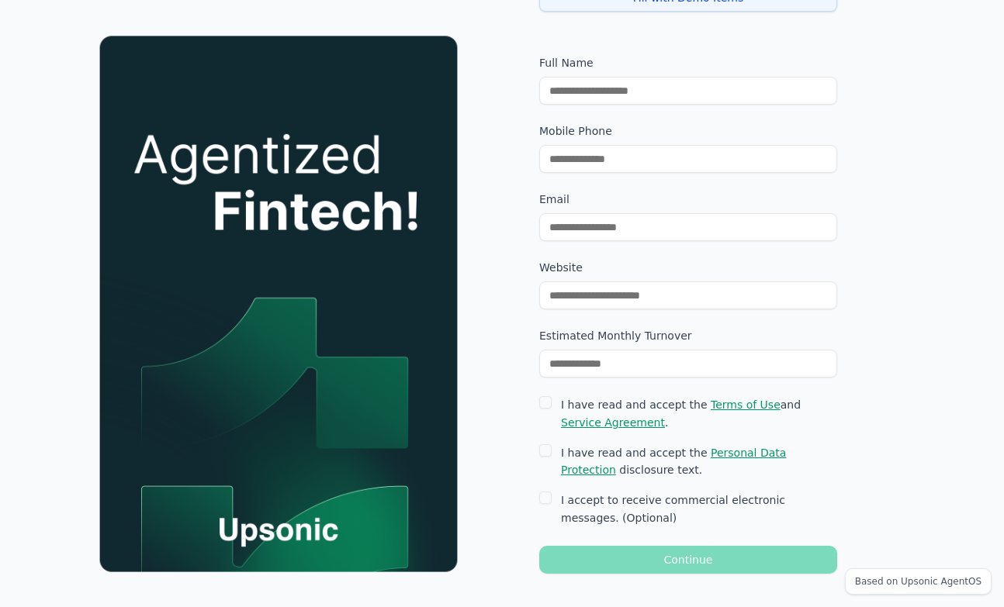
click at [551, 409] on button "I have read and accept the Terms of Use and Service Agreement ." at bounding box center [545, 402] width 12 height 12
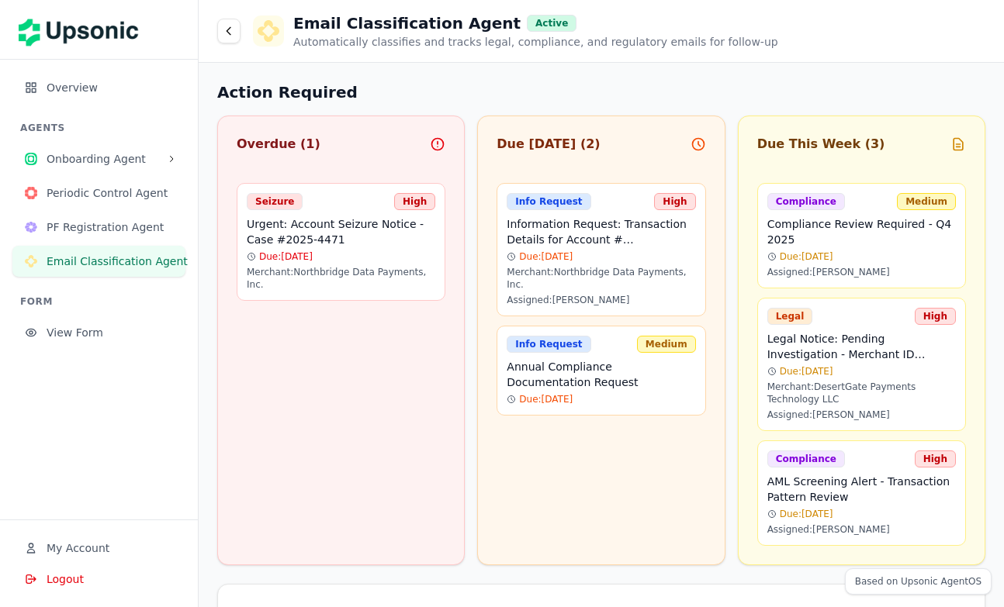
click at [109, 85] on span "Overview" at bounding box center [110, 88] width 126 height 16
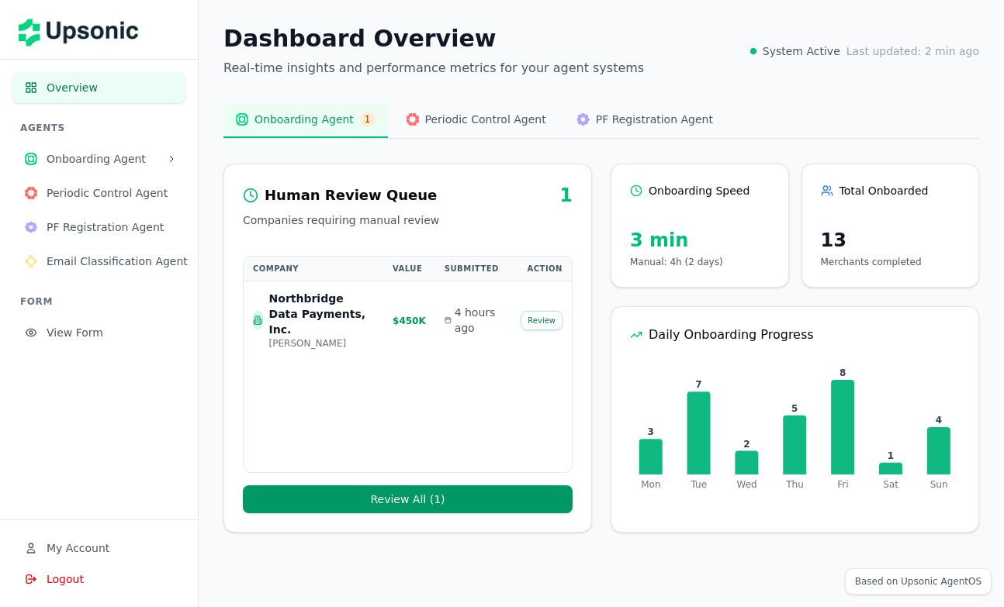
click at [76, 87] on span "Overview" at bounding box center [110, 88] width 126 height 16
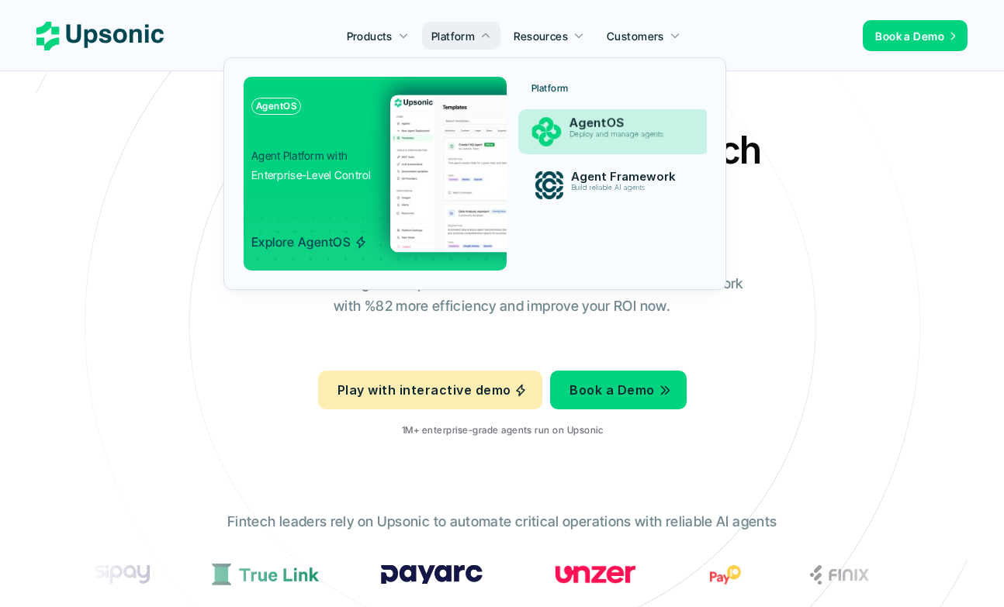
click at [567, 146] on div "AgentOS Deploy and manage agents" at bounding box center [629, 131] width 136 height 39
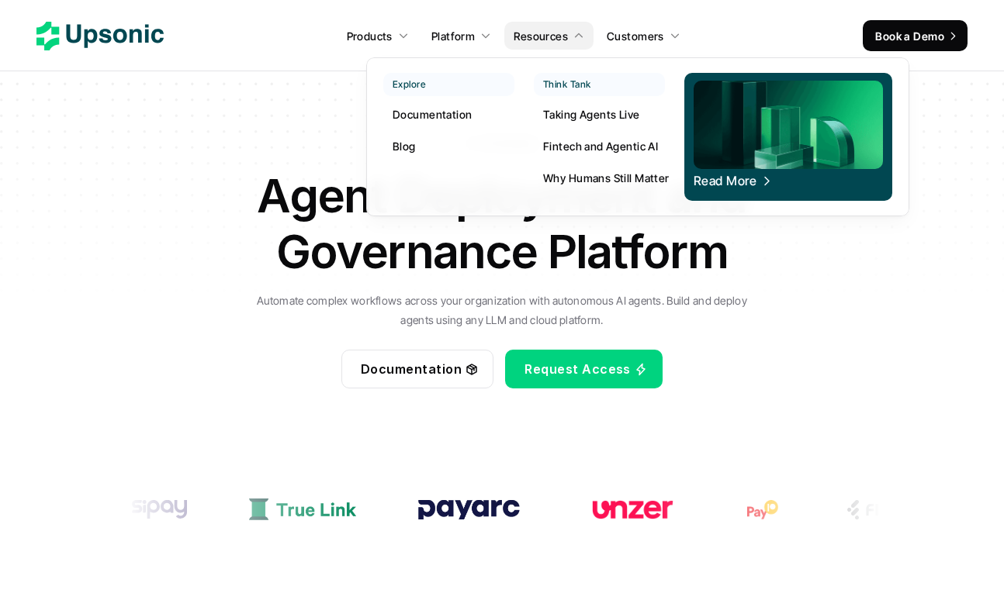
click at [465, 118] on p "Documentation" at bounding box center [431, 114] width 79 height 16
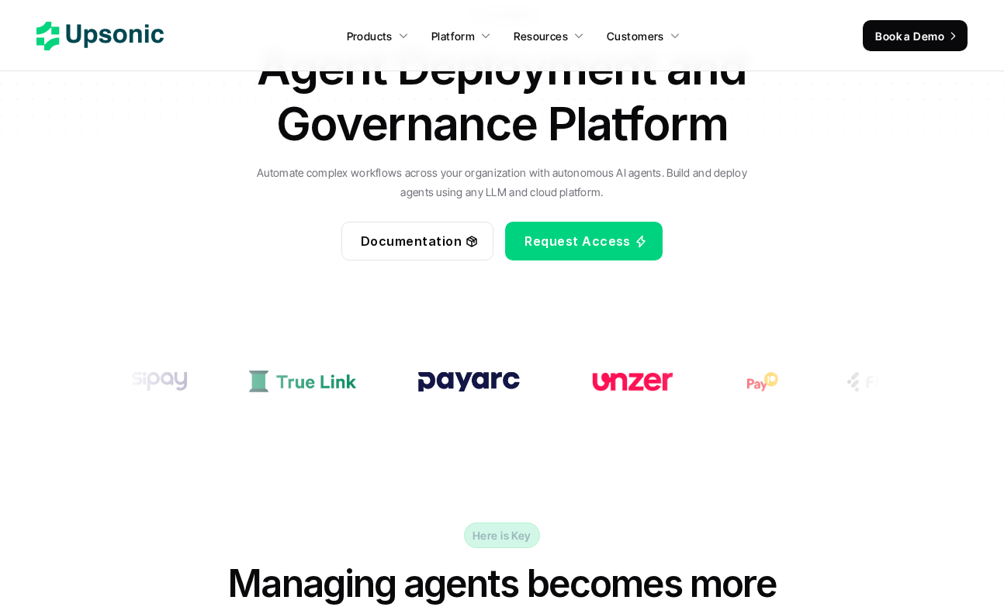
scroll to position [131, 0]
